Goal: Check status: Check status

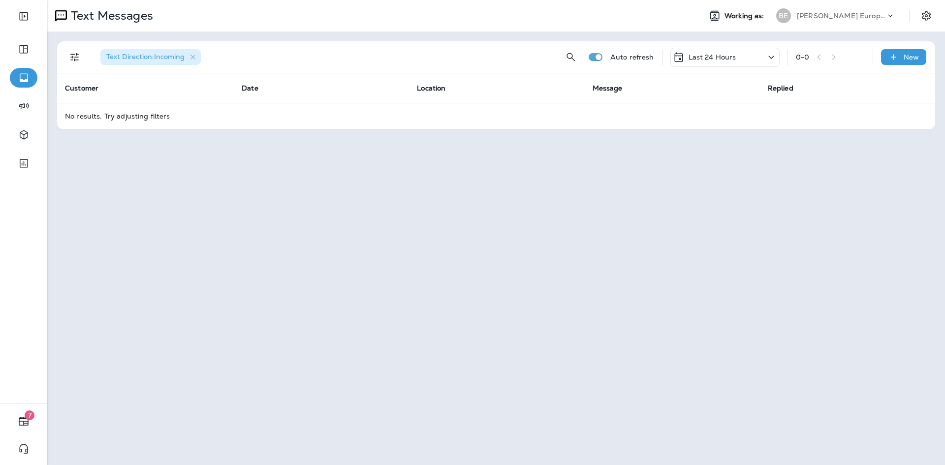
click at [715, 56] on p "Last 24 Hours" at bounding box center [713, 57] width 48 height 8
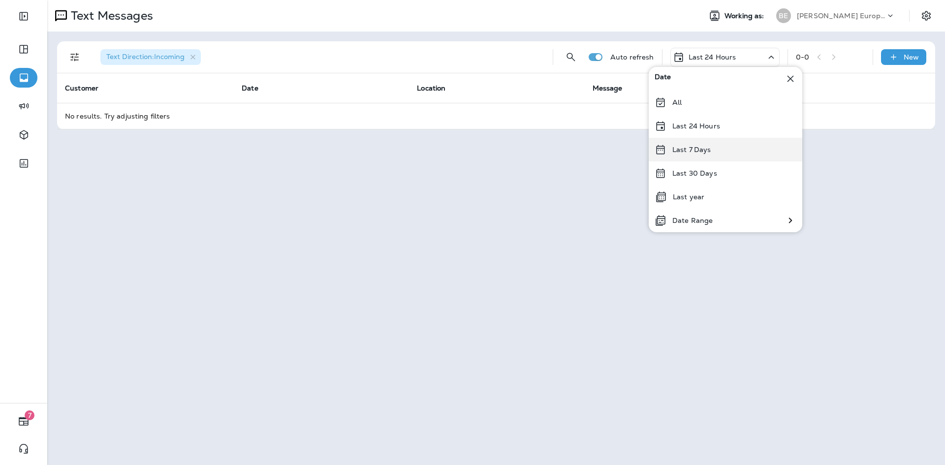
click at [693, 148] on p "Last 7 Days" at bounding box center [692, 150] width 39 height 8
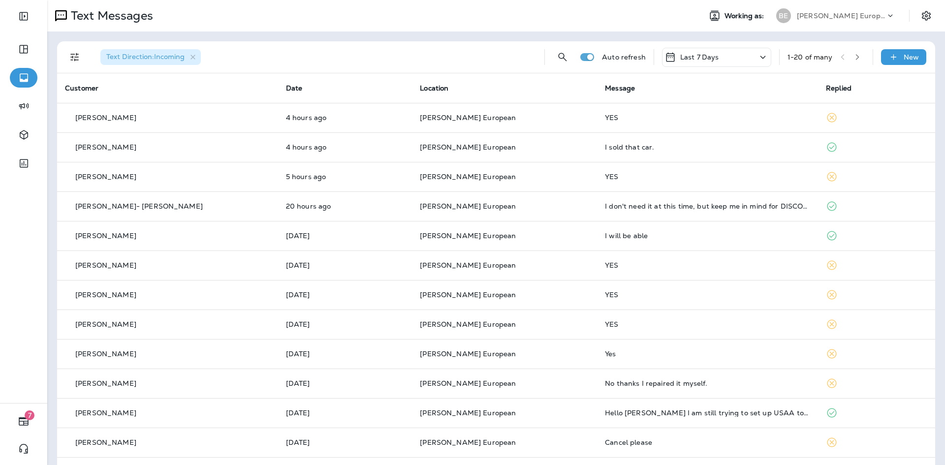
click at [729, 53] on div "Last 7 Days" at bounding box center [716, 57] width 109 height 19
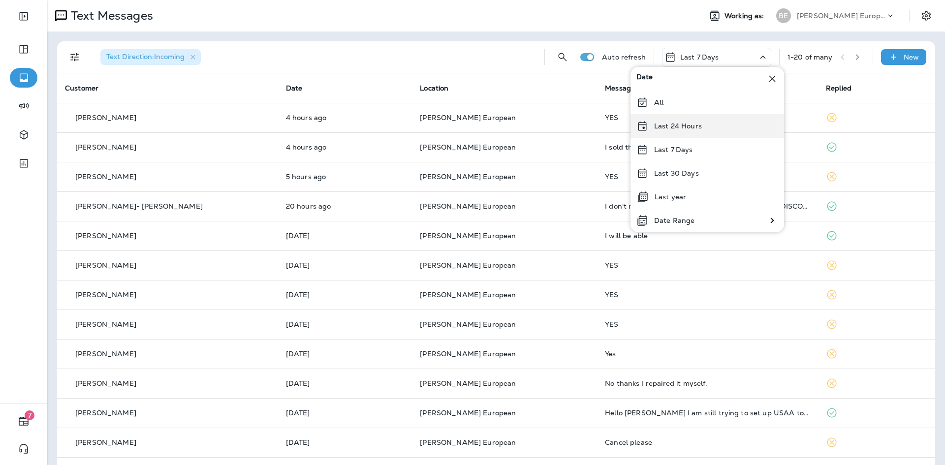
click at [685, 123] on p "Last 24 Hours" at bounding box center [678, 126] width 48 height 8
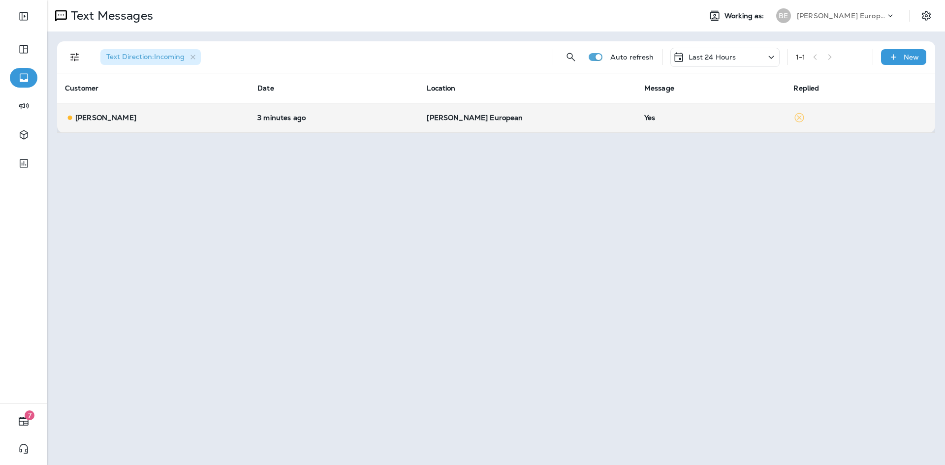
click at [530, 124] on td "[PERSON_NAME] European" at bounding box center [527, 118] width 217 height 30
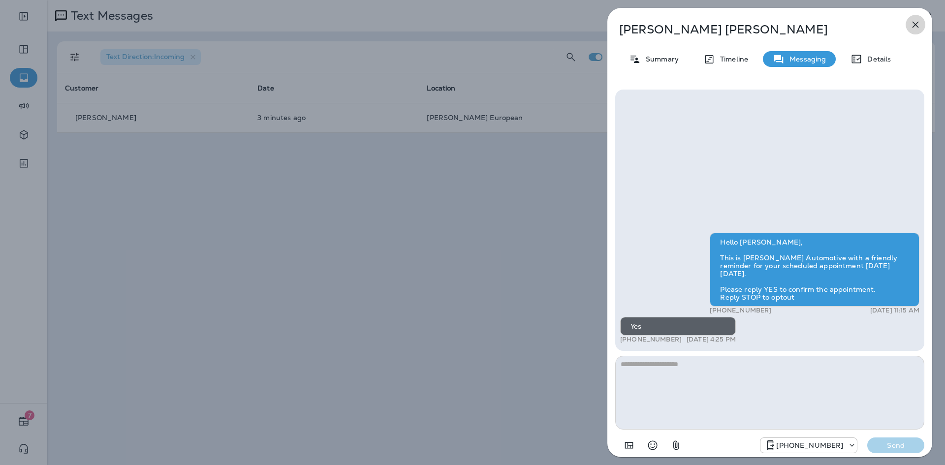
click at [913, 30] on icon "button" at bounding box center [916, 25] width 12 height 12
